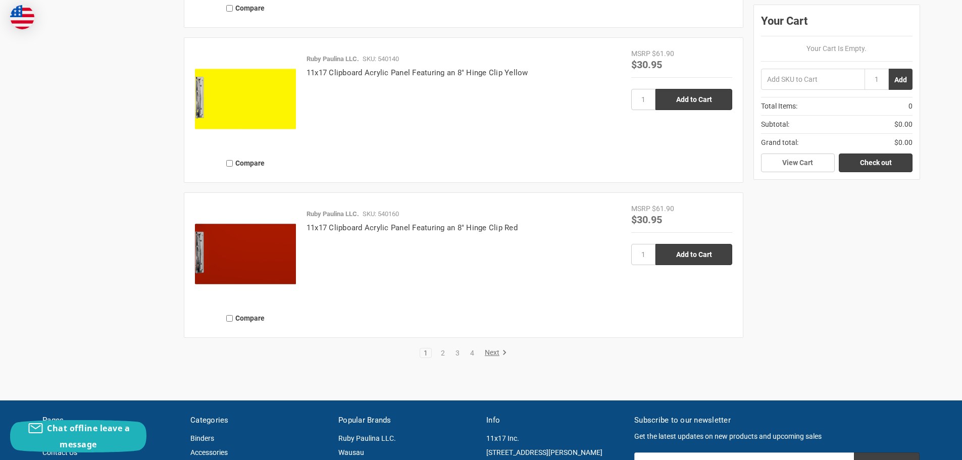
scroll to position [2423, 0]
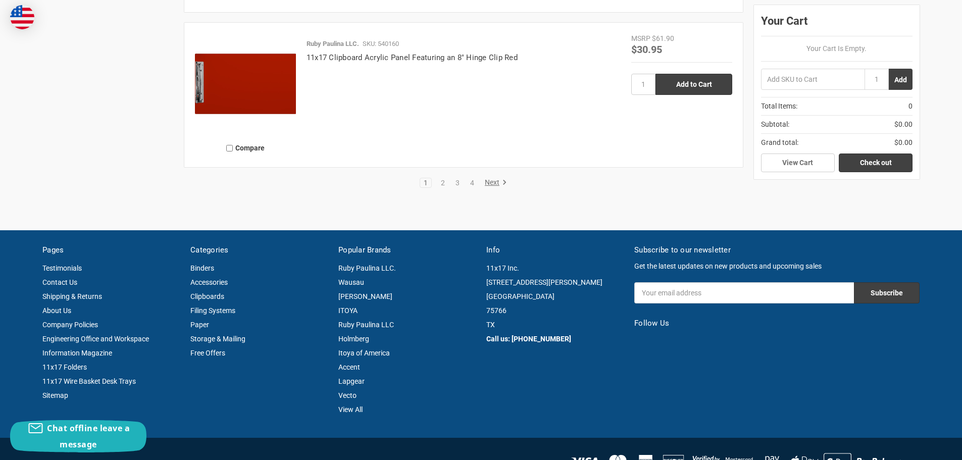
click at [495, 183] on link "Next" at bounding box center [494, 182] width 26 height 9
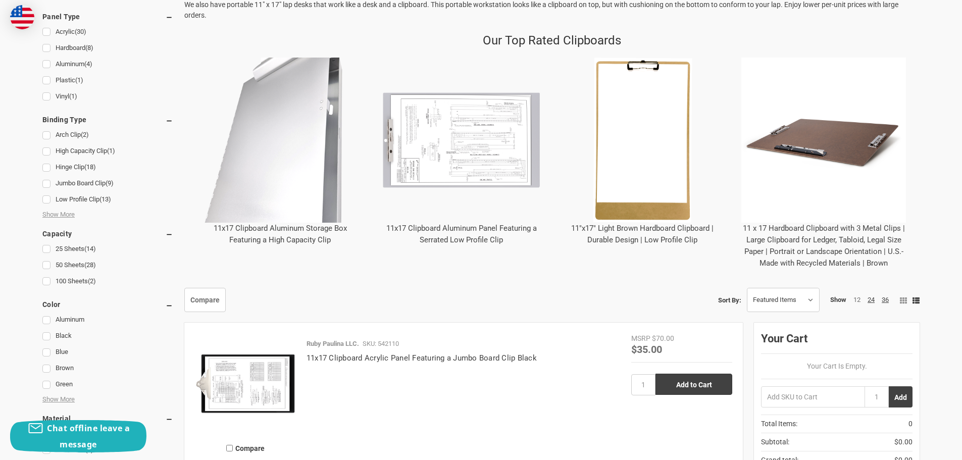
scroll to position [404, 0]
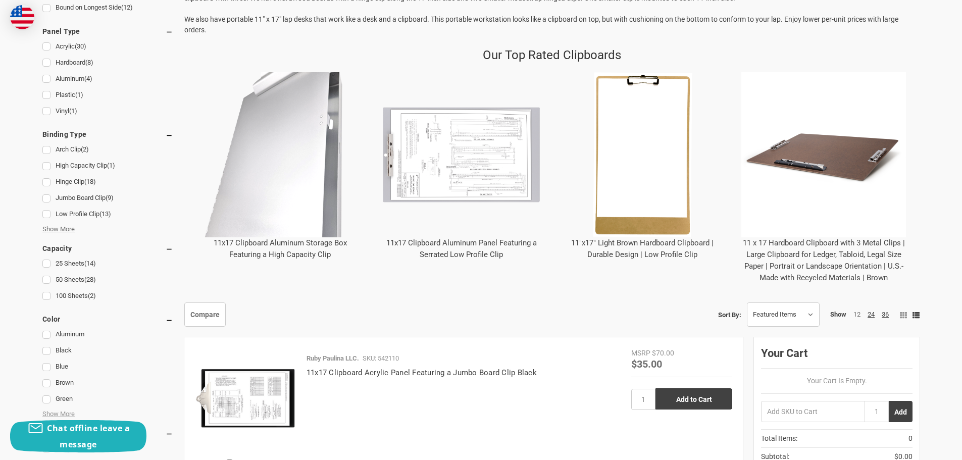
click at [68, 229] on span "Show More" at bounding box center [58, 229] width 32 height 10
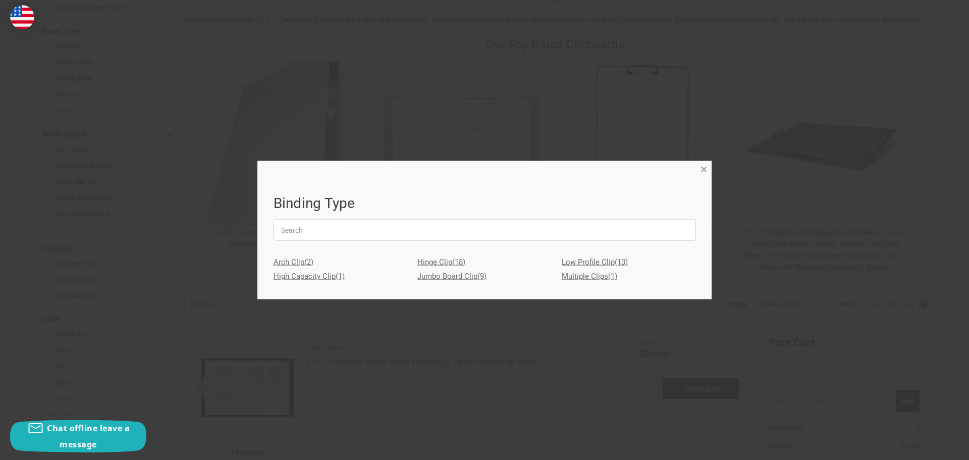
click at [704, 166] on span "×" at bounding box center [704, 169] width 7 height 15
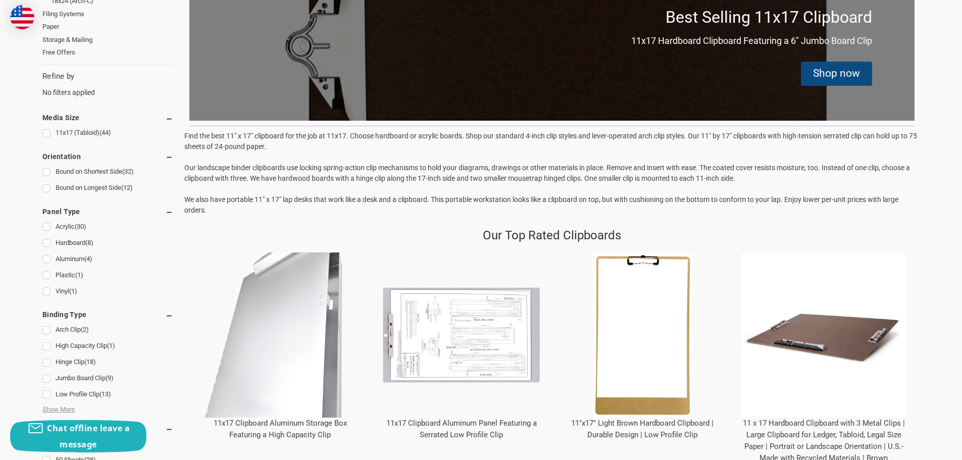
scroll to position [202, 0]
